Goal: Use online tool/utility

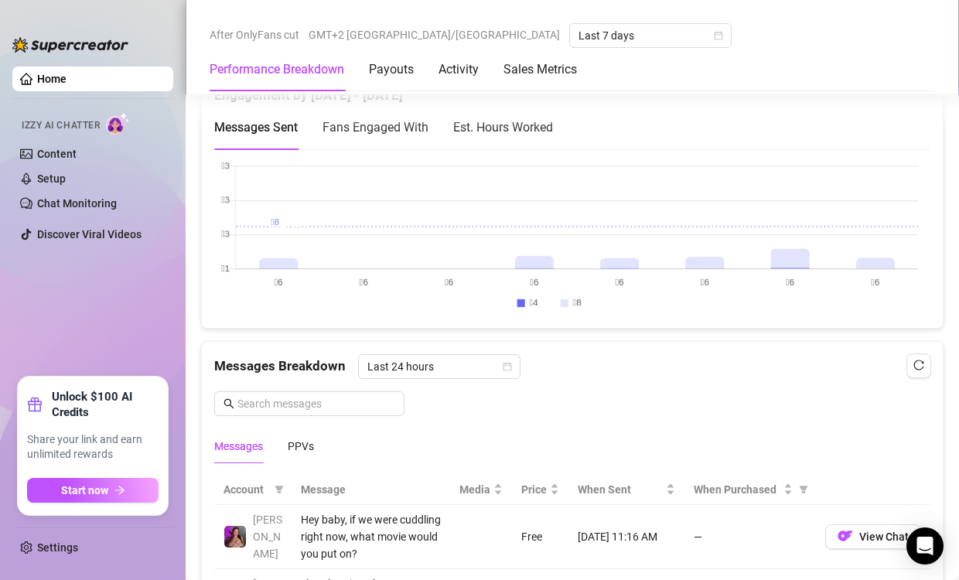
scroll to position [928, 0]
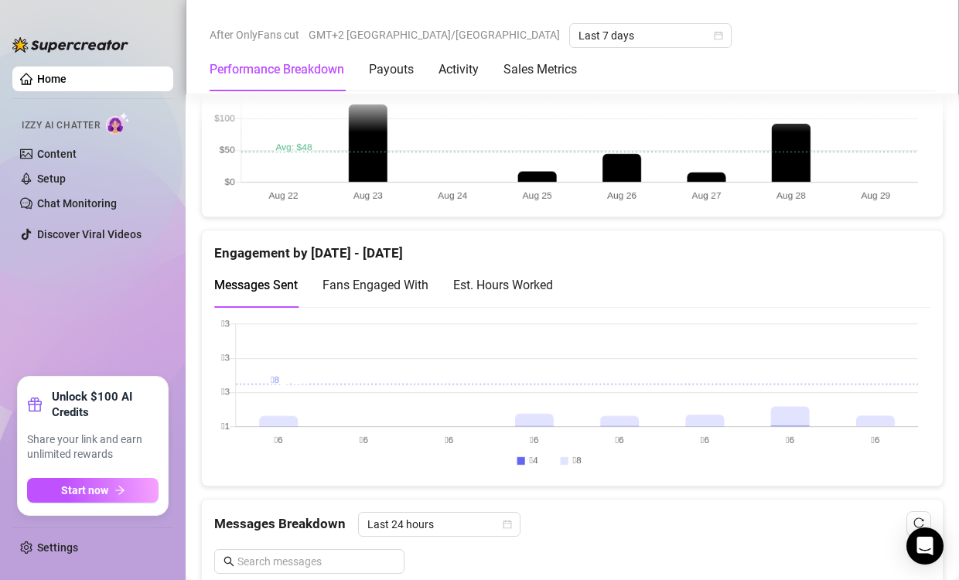
click at [859, 395] on canvas at bounding box center [566, 396] width 704 height 155
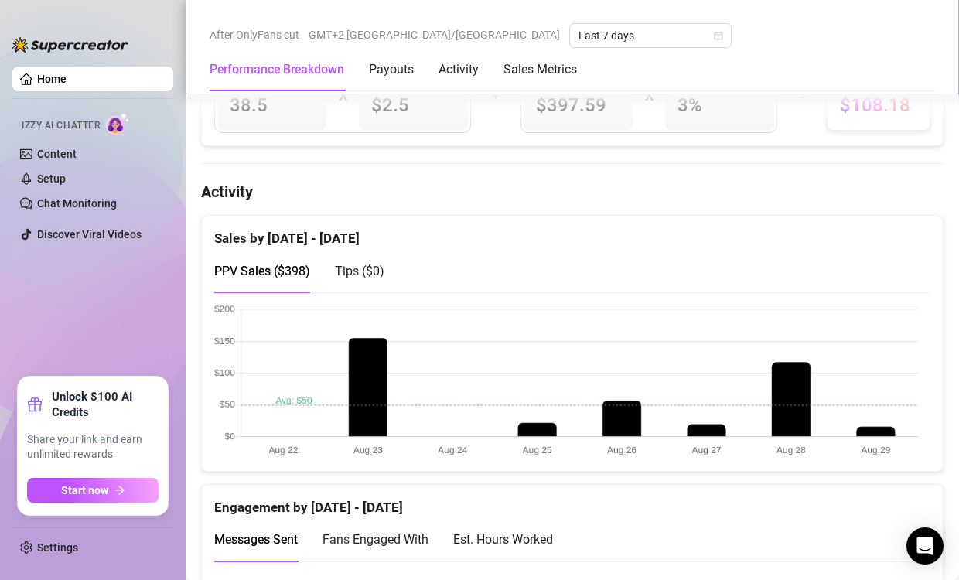
scroll to position [696, 0]
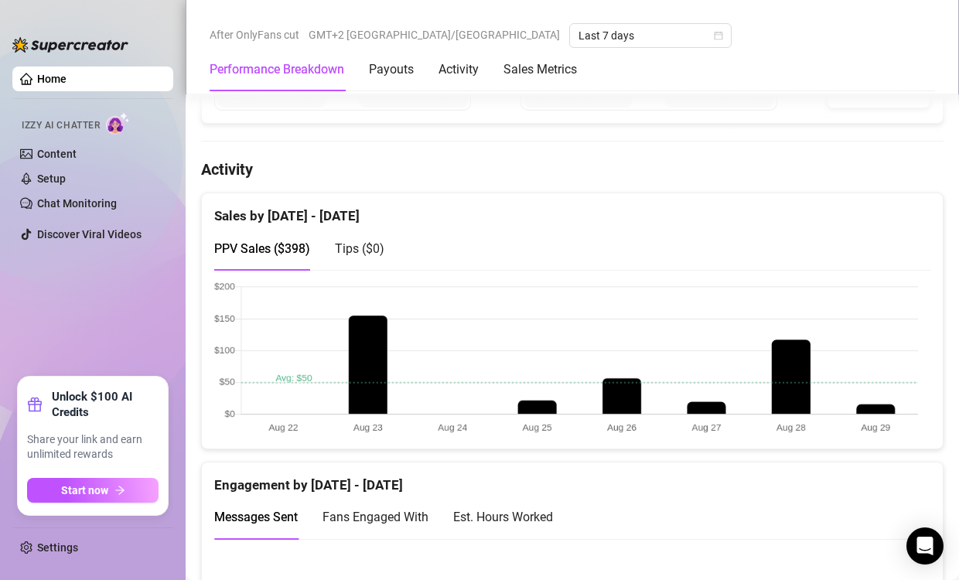
click at [878, 398] on canvas at bounding box center [566, 359] width 704 height 155
click at [878, 413] on canvas at bounding box center [566, 359] width 704 height 155
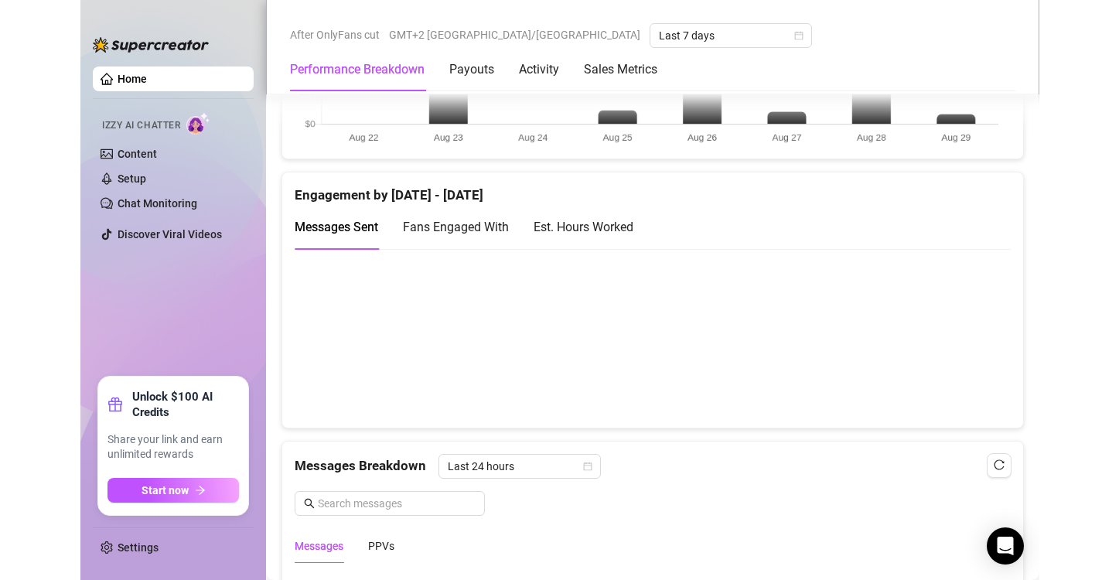
scroll to position [1006, 0]
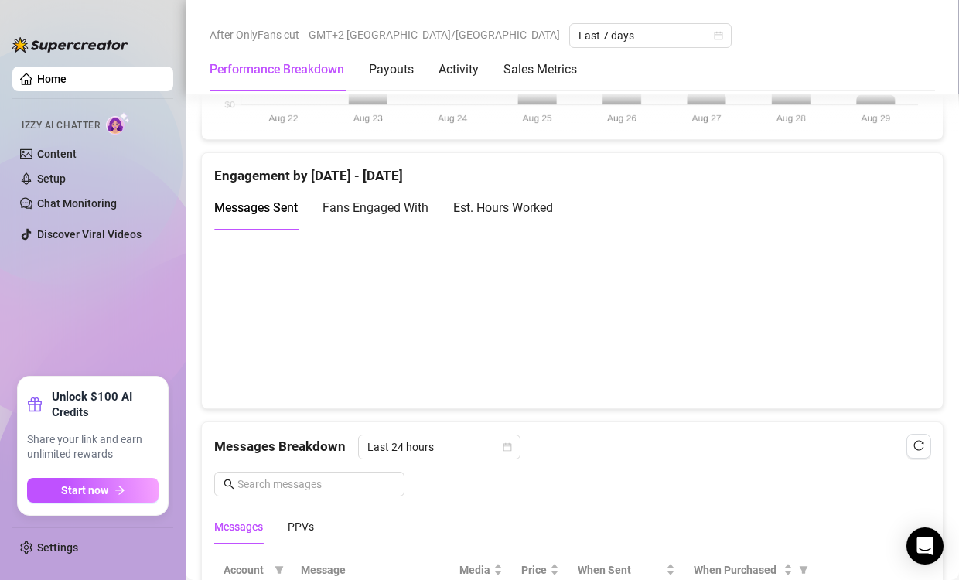
click at [875, 319] on canvas at bounding box center [566, 318] width 704 height 155
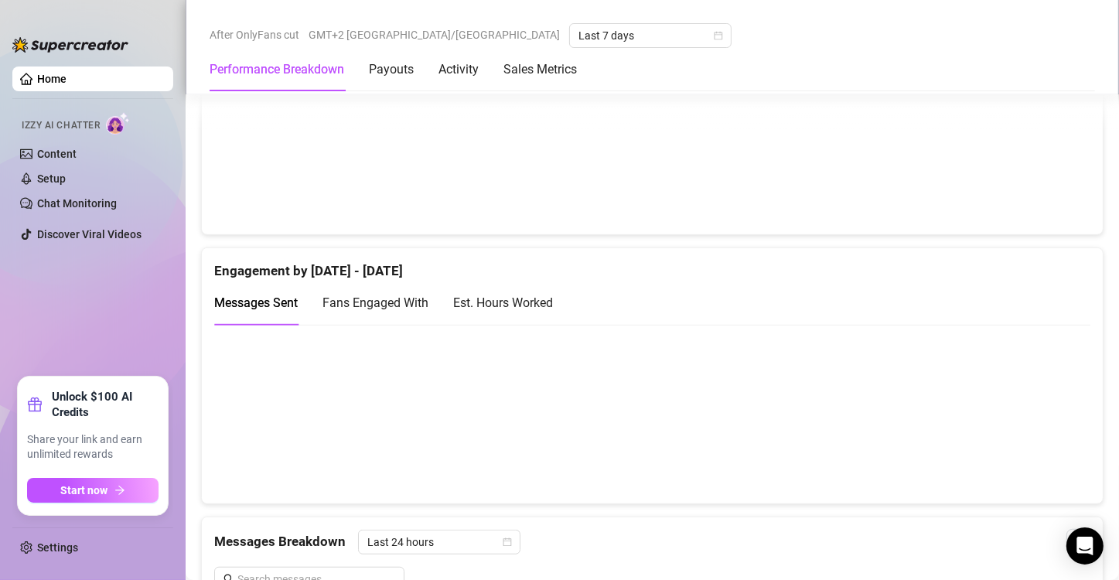
scroll to position [1006, 0]
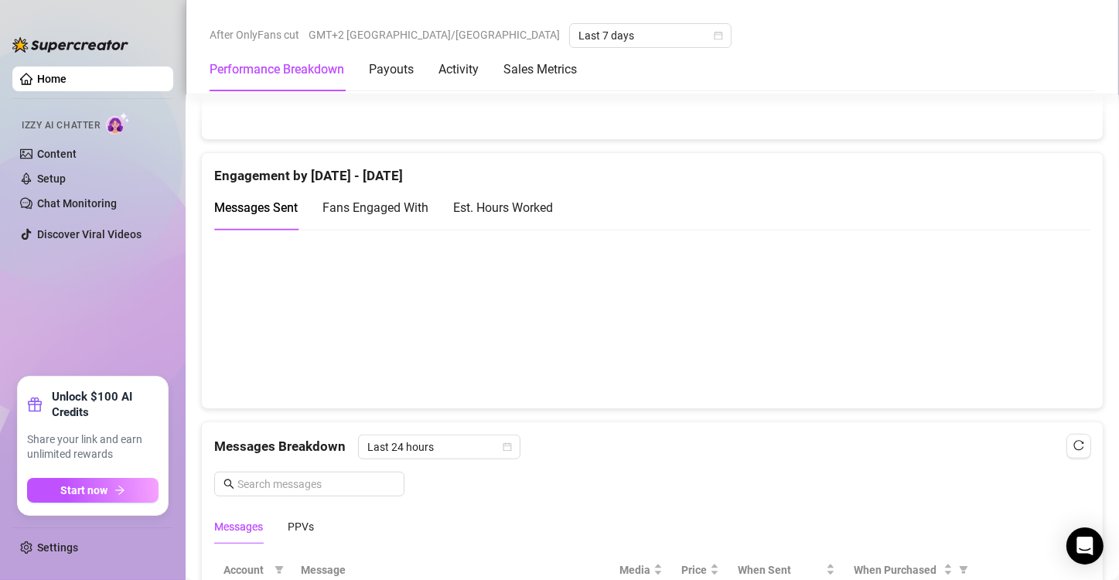
click at [1007, 326] on canvas at bounding box center [646, 318] width 864 height 155
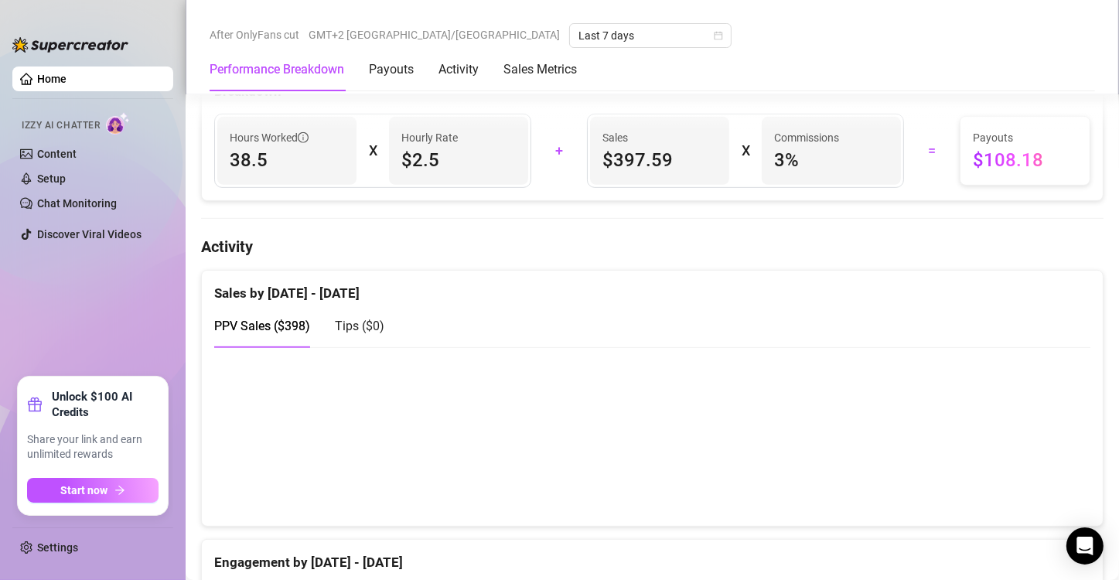
click at [1026, 480] on canvas at bounding box center [646, 436] width 864 height 155
